Goal: Information Seeking & Learning: Compare options

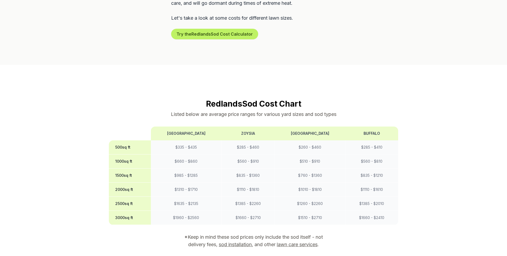
scroll to position [399, 0]
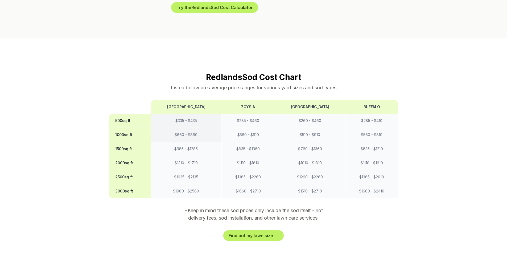
click at [181, 128] on td "$ 660 - $ 860" at bounding box center [186, 135] width 70 height 14
click at [245, 100] on th "Zoysia" at bounding box center [247, 107] width 53 height 14
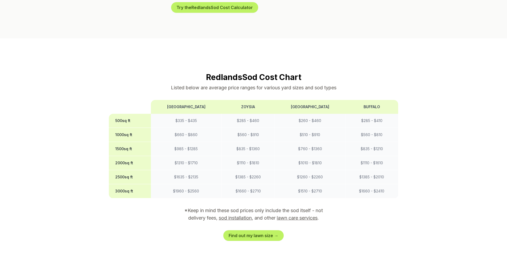
click at [365, 100] on th "Buffalo" at bounding box center [371, 107] width 53 height 14
click at [310, 100] on th "[GEOGRAPHIC_DATA]" at bounding box center [309, 107] width 70 height 14
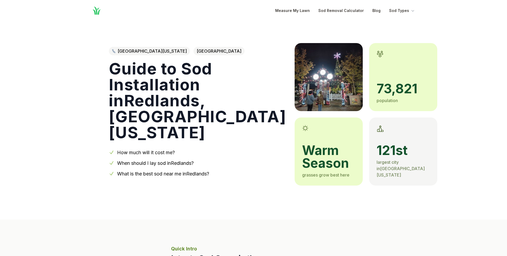
scroll to position [0, 0]
